Goal: Information Seeking & Learning: Learn about a topic

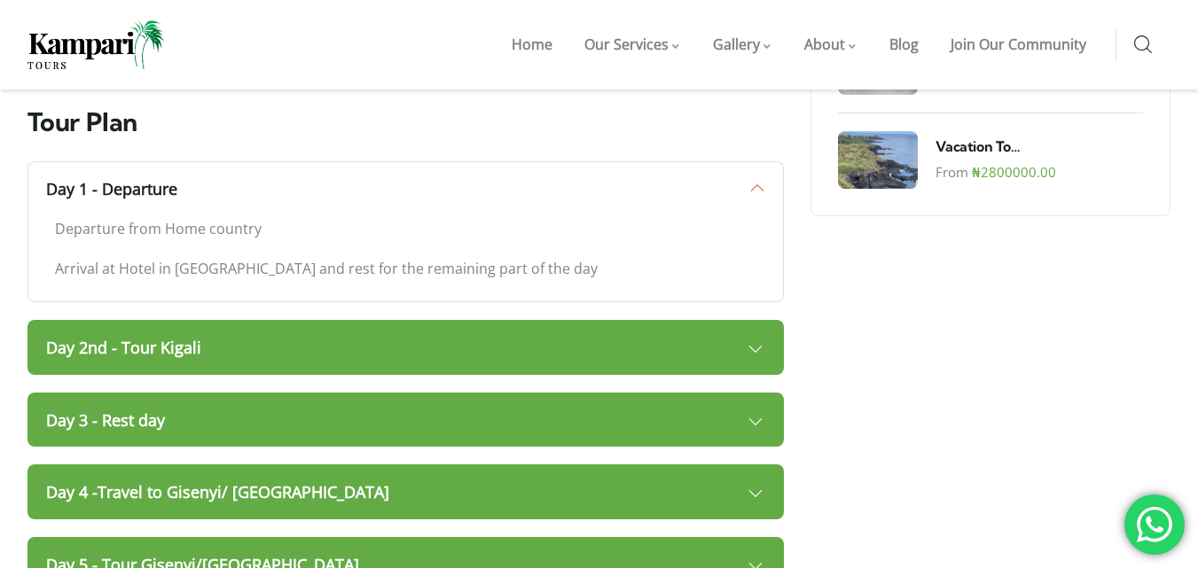
scroll to position [1413, 0]
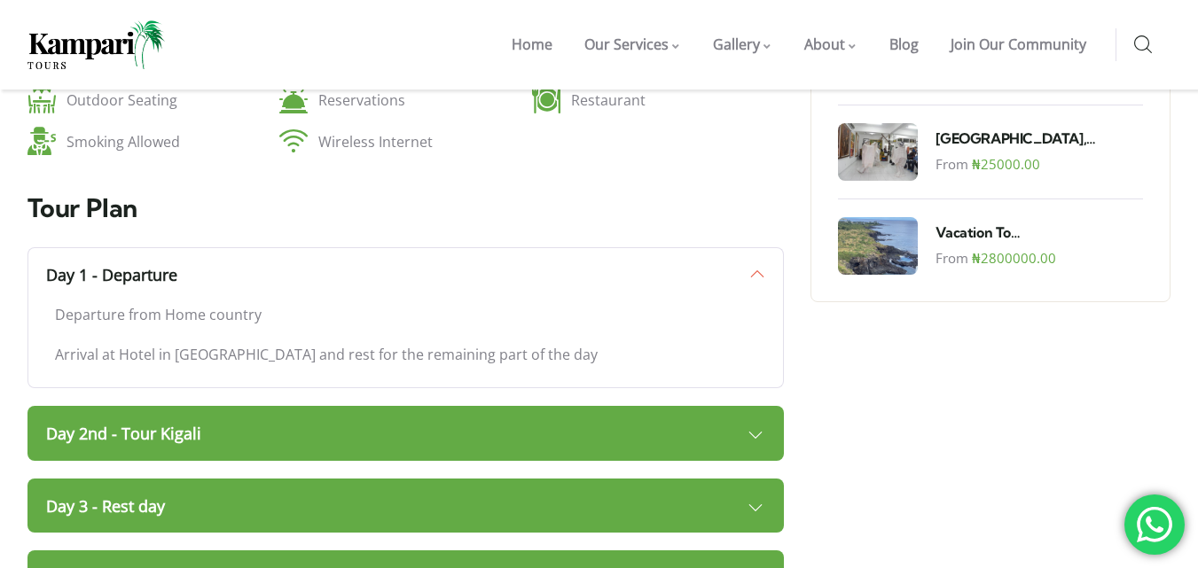
click at [491, 247] on link "Day 1 - Departure" at bounding box center [405, 274] width 757 height 55
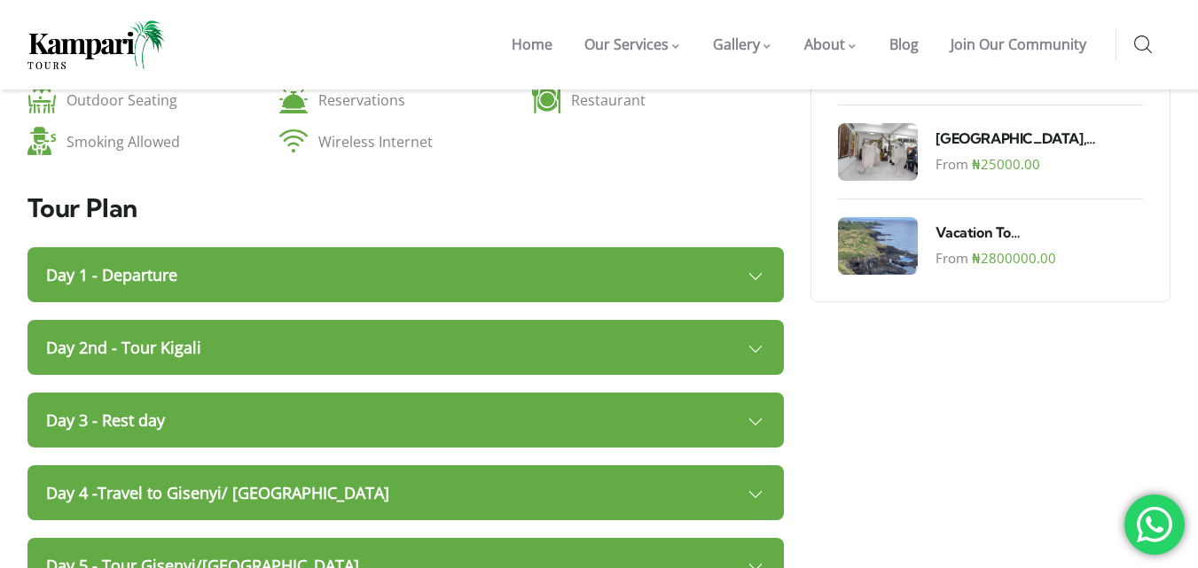
click at [480, 320] on link "Day 2nd - Tour Kigali" at bounding box center [405, 347] width 757 height 55
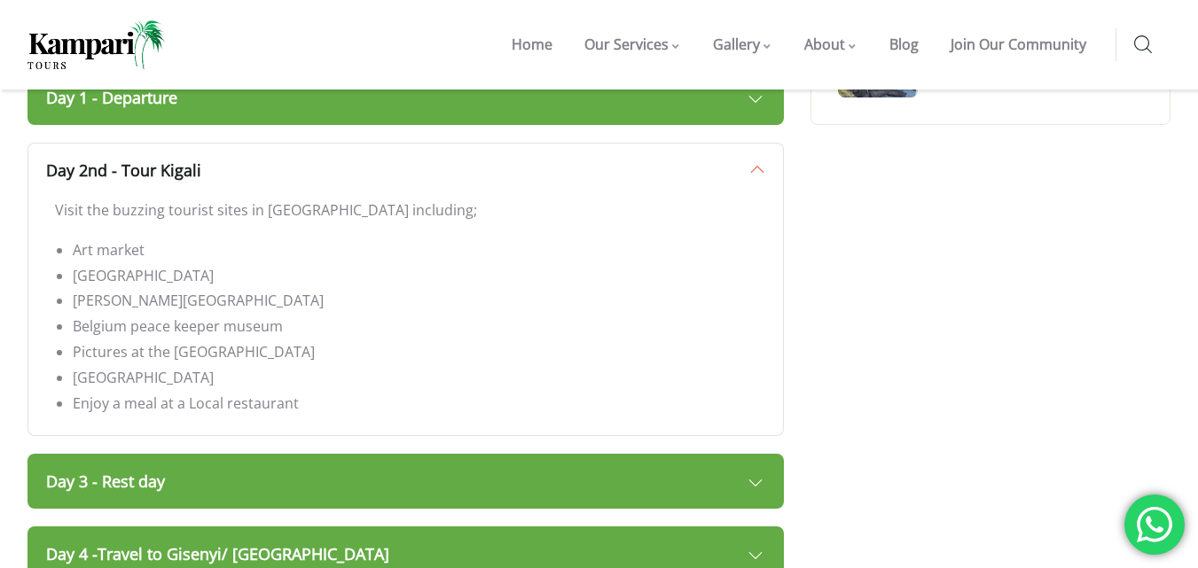
scroll to position [1501, 0]
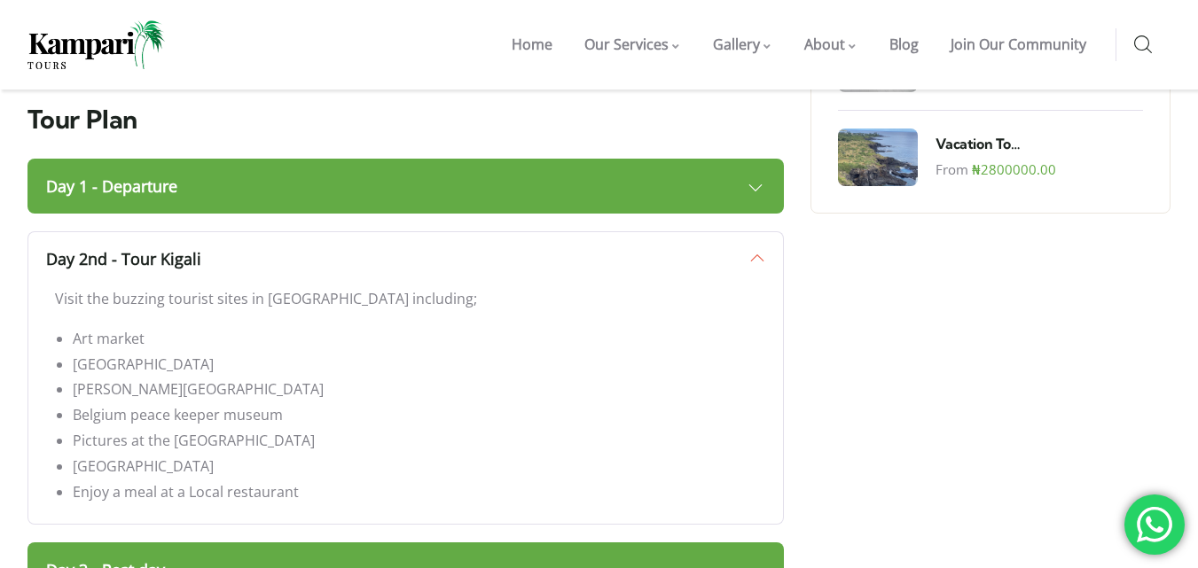
click at [497, 231] on link "Day 2nd - Tour Kigali" at bounding box center [405, 258] width 757 height 55
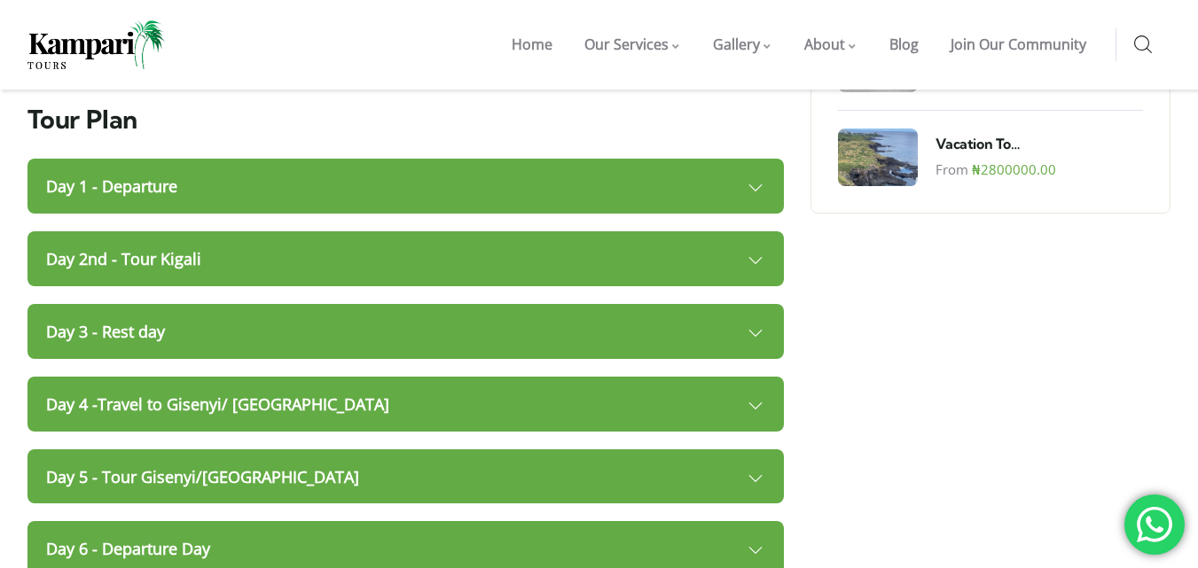
click at [504, 304] on link "Day 3 - Rest day" at bounding box center [405, 331] width 757 height 55
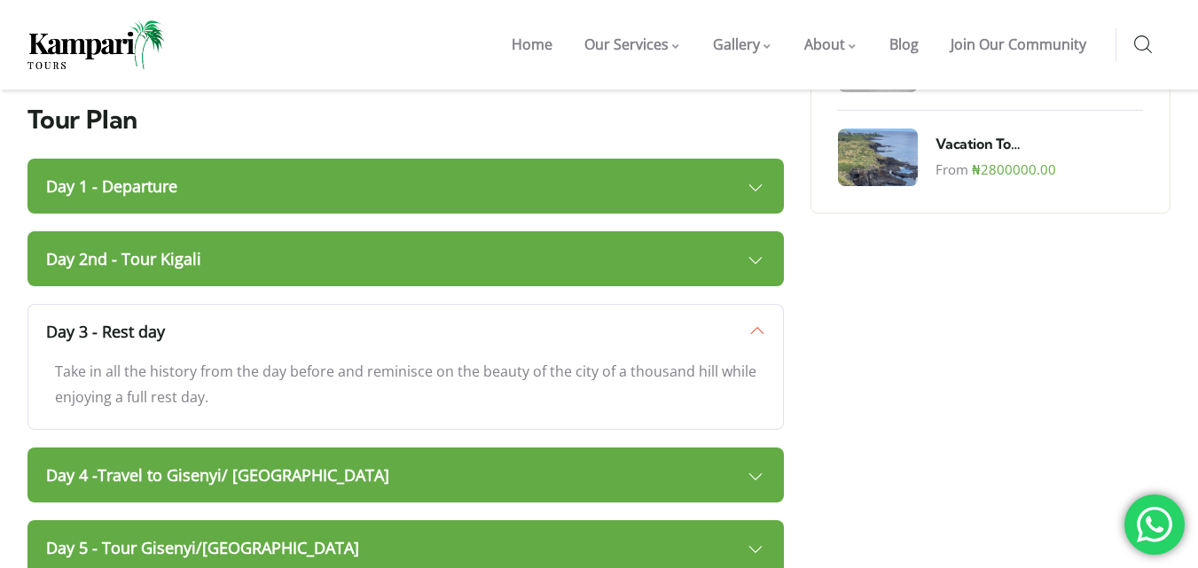
click at [504, 304] on link "Day 3 - Rest day" at bounding box center [405, 331] width 757 height 55
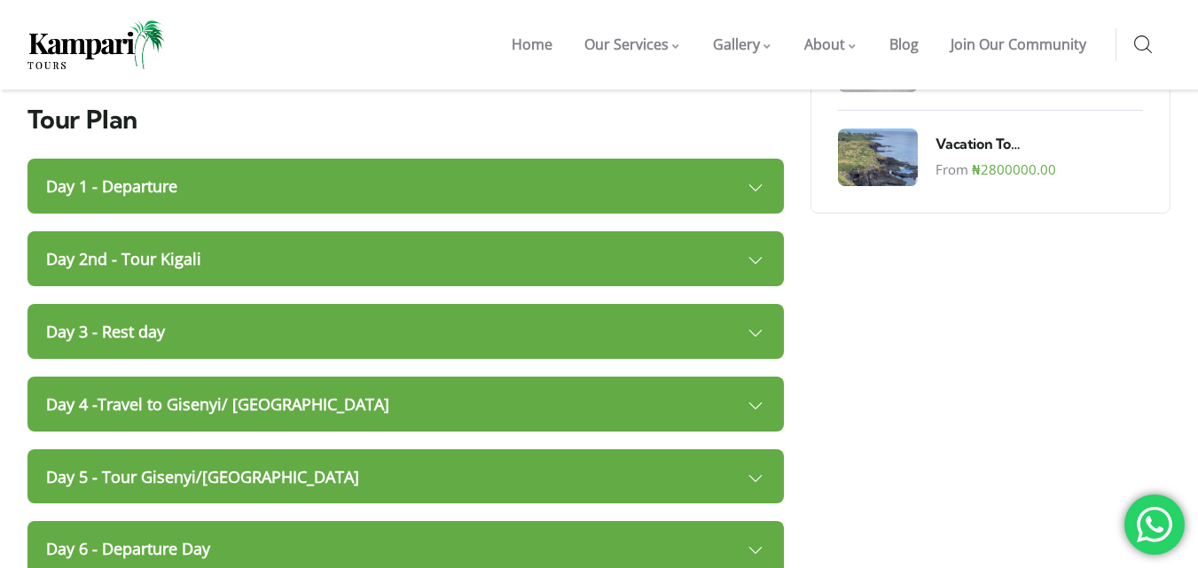
click at [482, 377] on link "Day 4 -Travel to Gisenyi/ [GEOGRAPHIC_DATA]" at bounding box center [405, 404] width 757 height 55
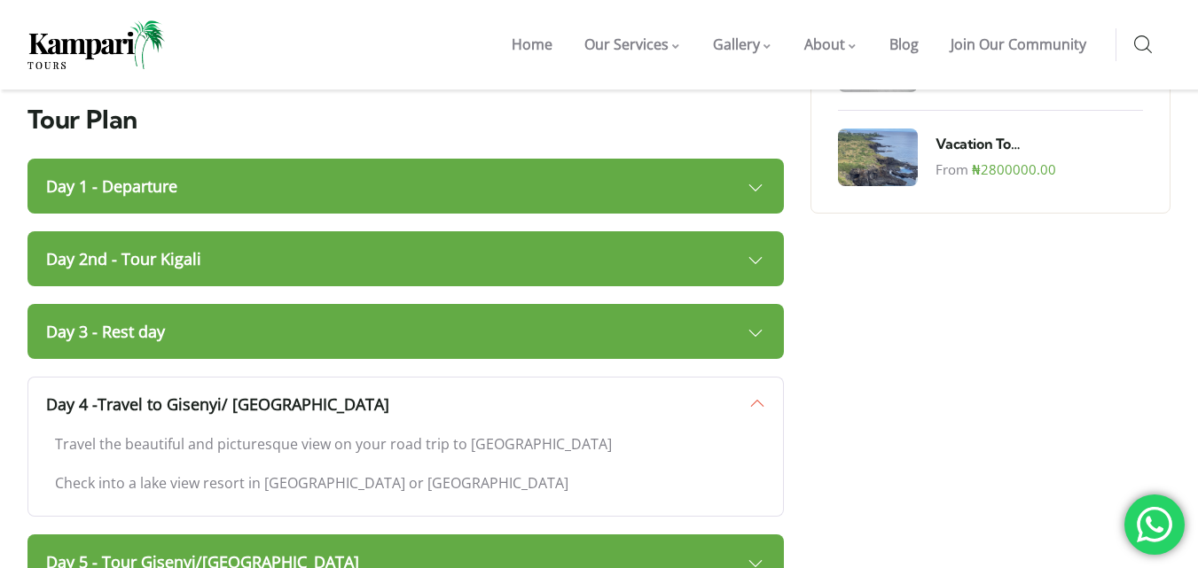
click at [482, 377] on link "Day 4 -Travel to Gisenyi/ [GEOGRAPHIC_DATA]" at bounding box center [405, 404] width 757 height 55
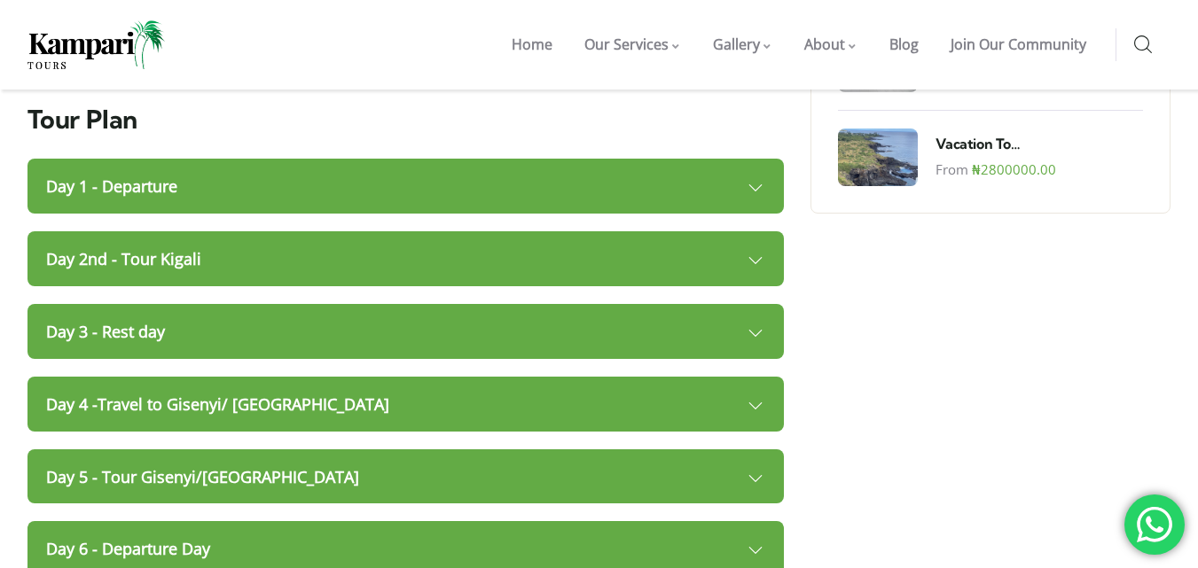
click at [315, 450] on link "Day 5 - Tour Gisenyi/[GEOGRAPHIC_DATA]" at bounding box center [405, 477] width 757 height 55
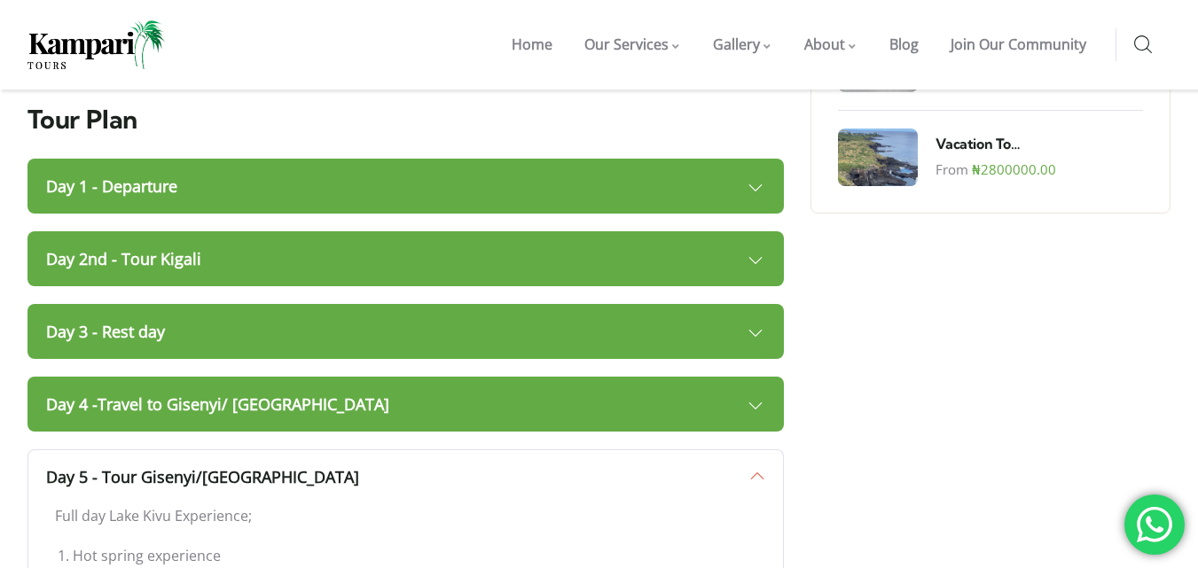
scroll to position [1590, 0]
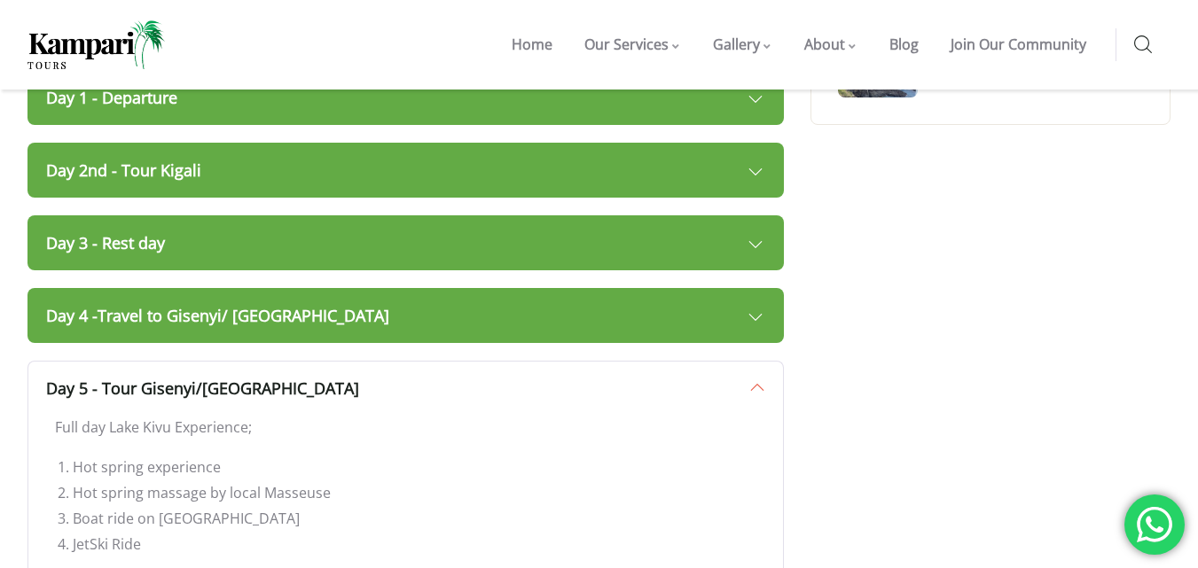
click at [395, 361] on link "Day 5 - Tour Gisenyi/[GEOGRAPHIC_DATA]" at bounding box center [405, 388] width 757 height 55
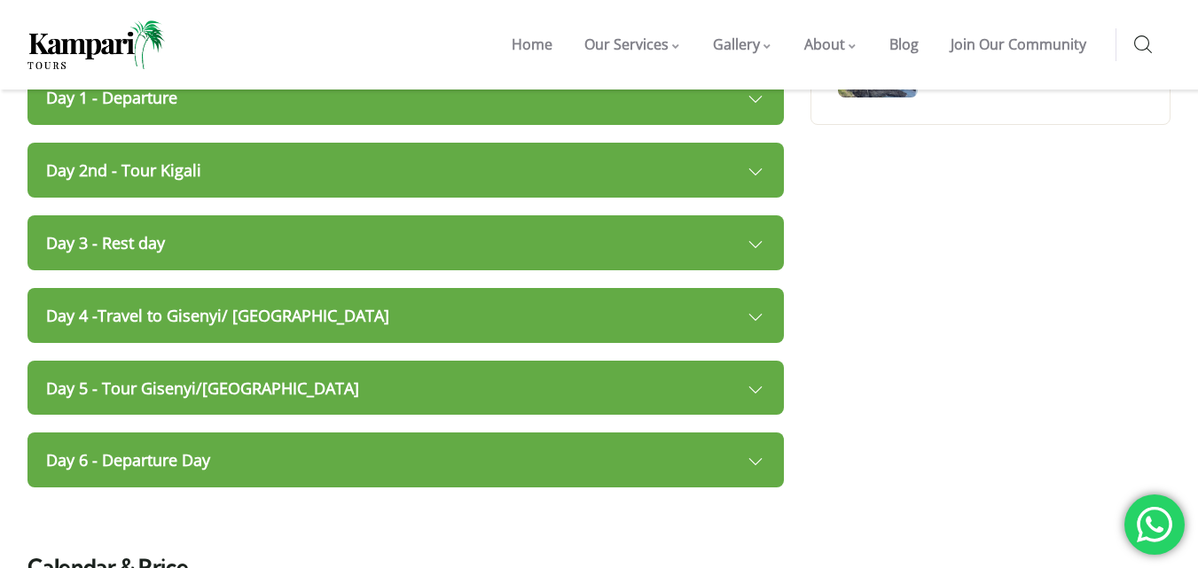
click at [381, 433] on link "Day 6 - Departure Day" at bounding box center [405, 460] width 757 height 55
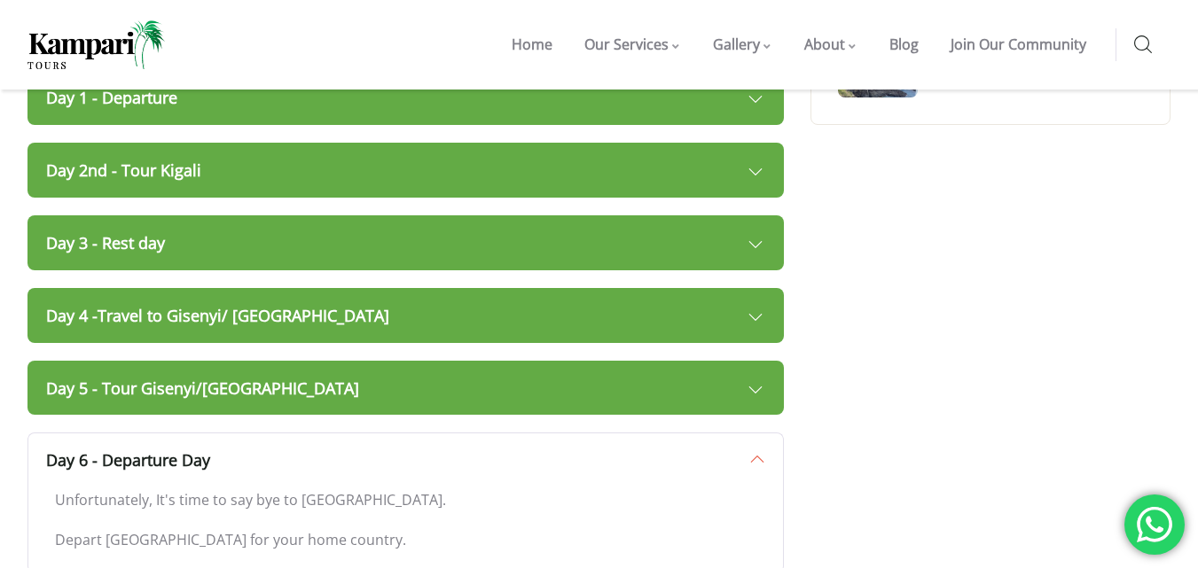
click at [375, 433] on link "Day 6 - Departure Day" at bounding box center [405, 460] width 757 height 55
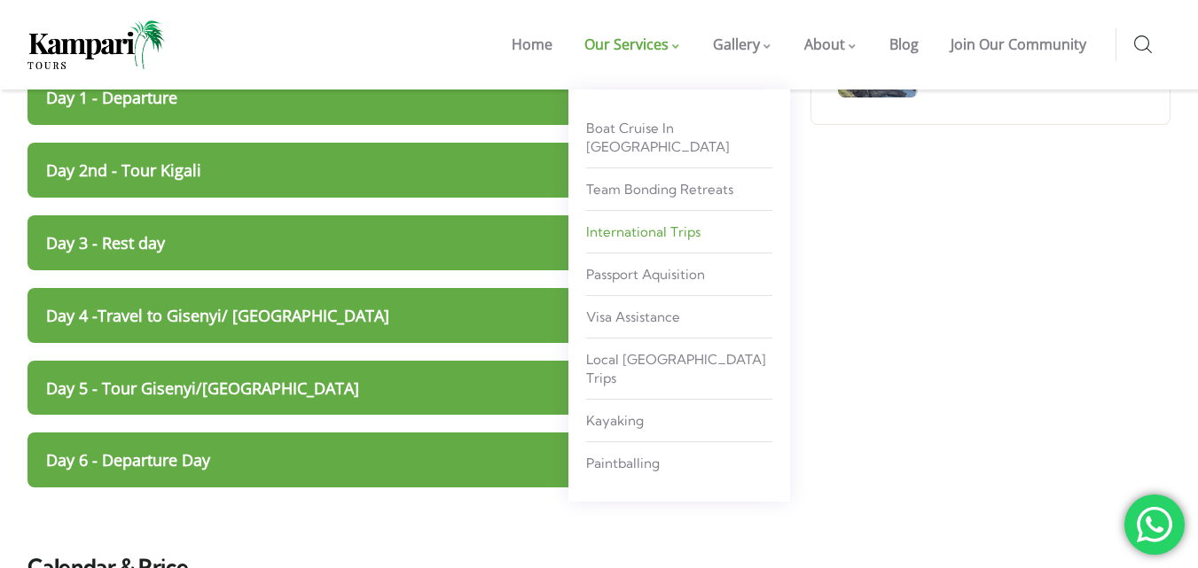
click at [677, 223] on span "International Trips" at bounding box center [643, 231] width 114 height 17
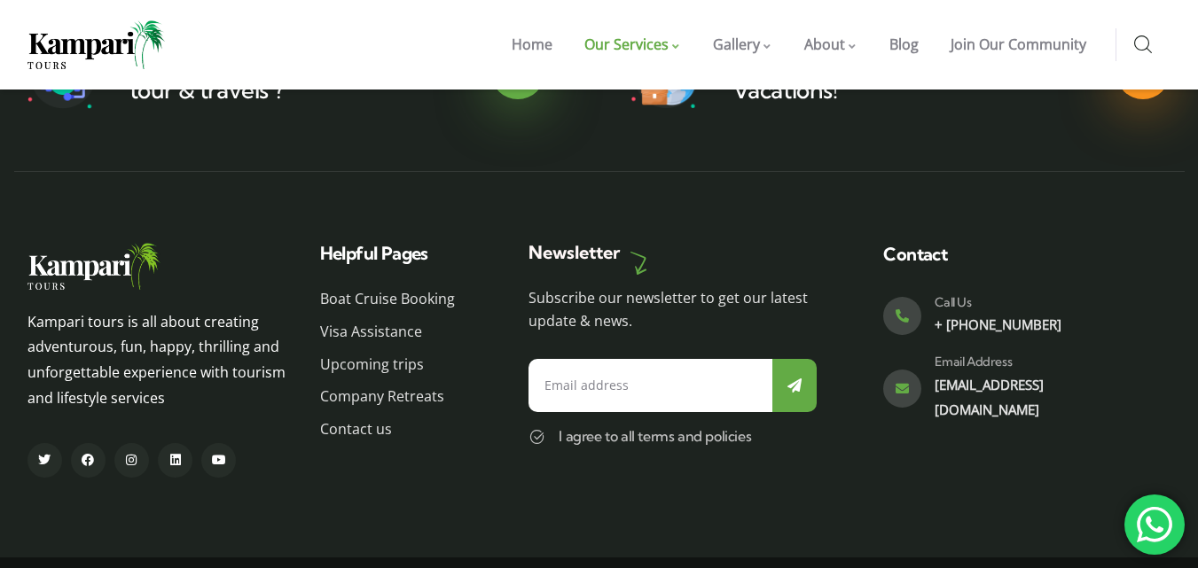
scroll to position [3724, 0]
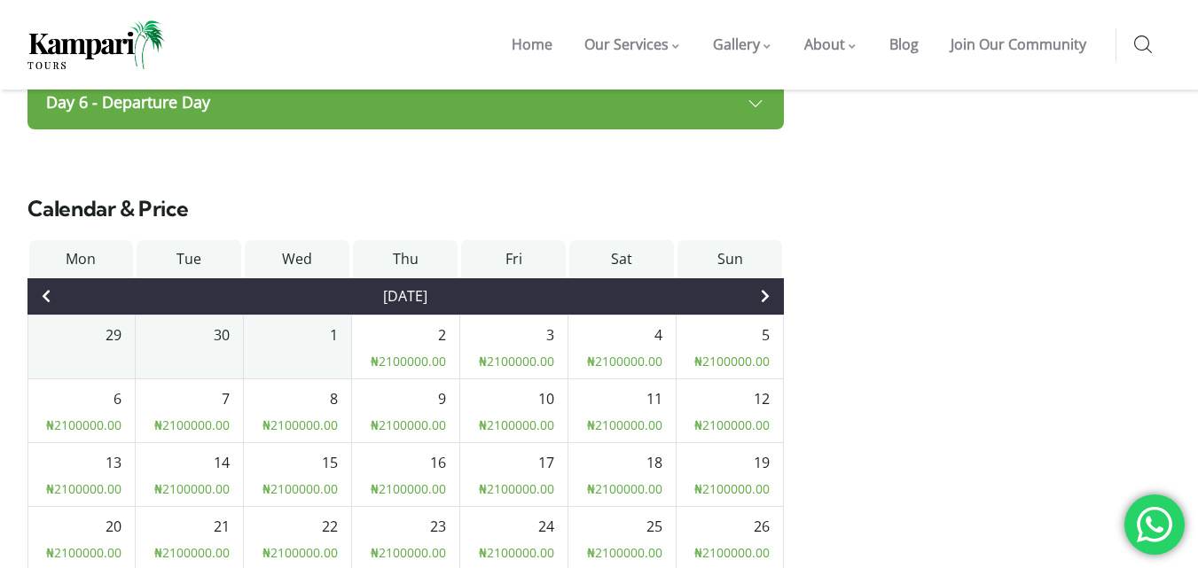
scroll to position [2027, 0]
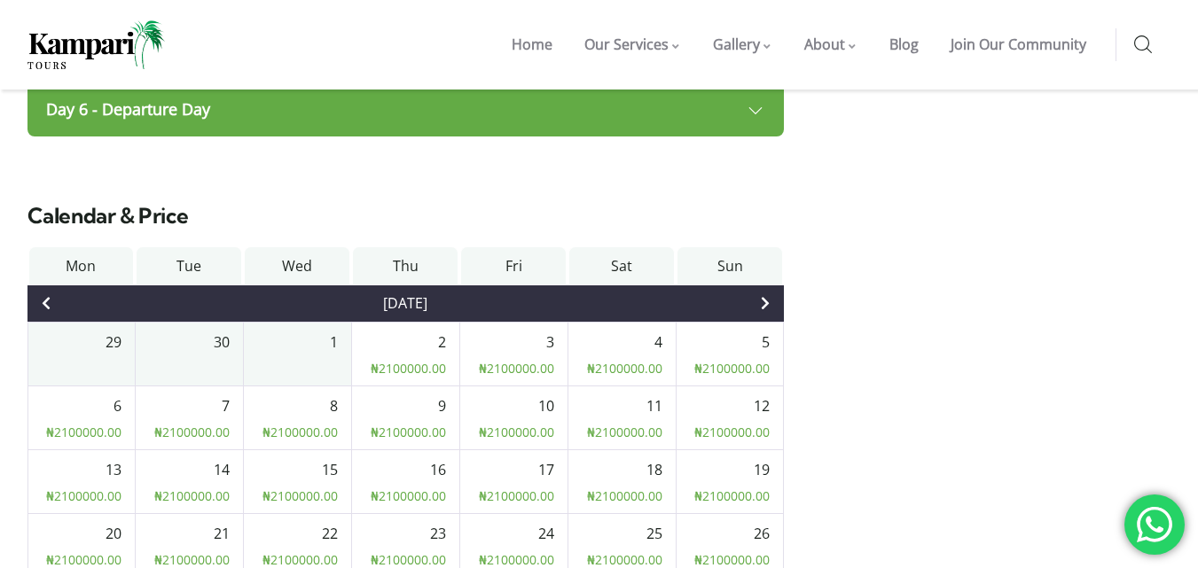
click at [770, 296] on icon at bounding box center [765, 303] width 9 height 14
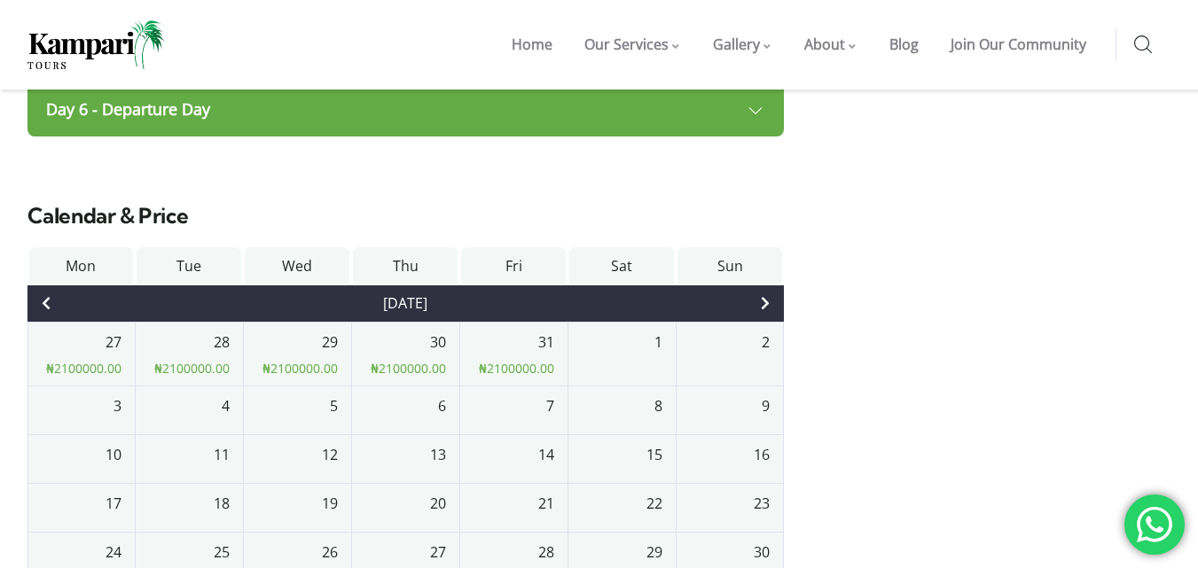
click at [48, 296] on icon at bounding box center [46, 303] width 9 height 14
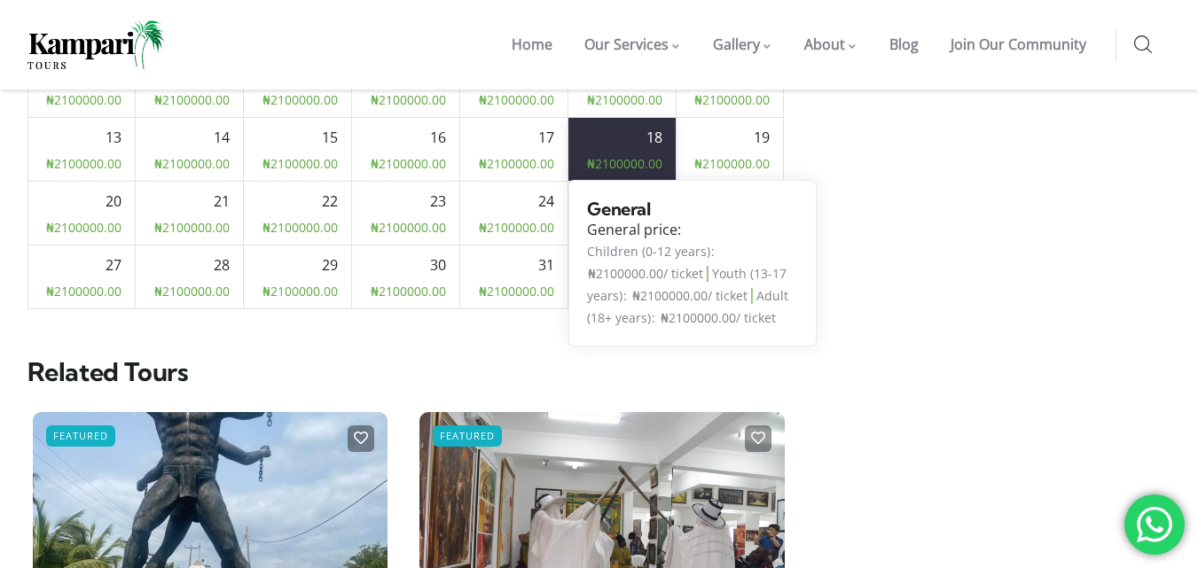
scroll to position [2737, 0]
